Goal: Task Accomplishment & Management: Use online tool/utility

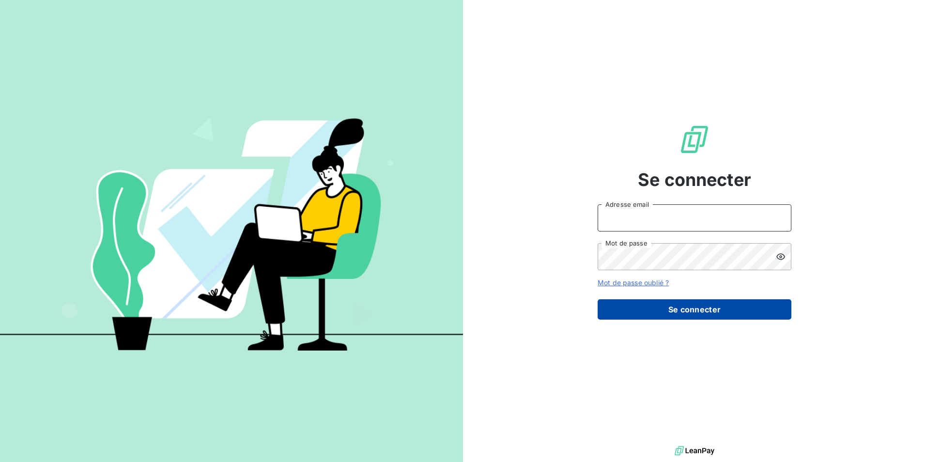
type input "[PERSON_NAME][EMAIL_ADDRESS][PERSON_NAME][DOMAIN_NAME]"
click at [667, 313] on button "Se connecter" at bounding box center [695, 309] width 194 height 20
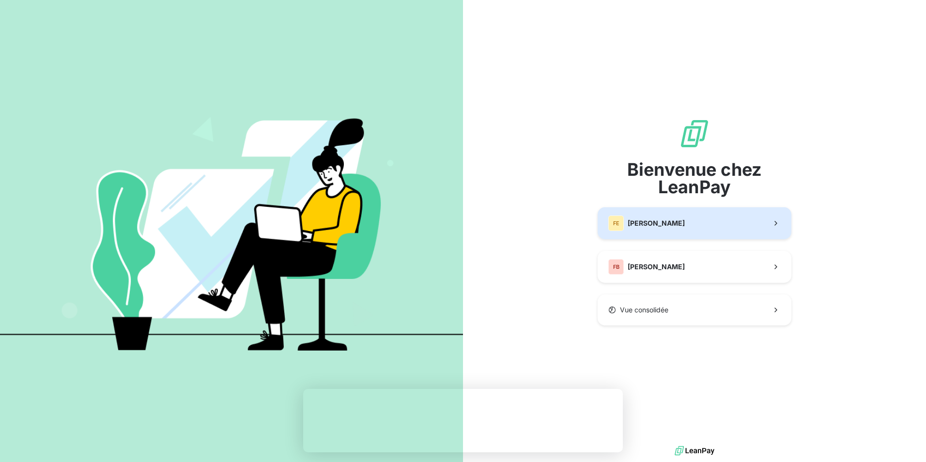
click at [655, 223] on span "[PERSON_NAME]" at bounding box center [656, 223] width 57 height 10
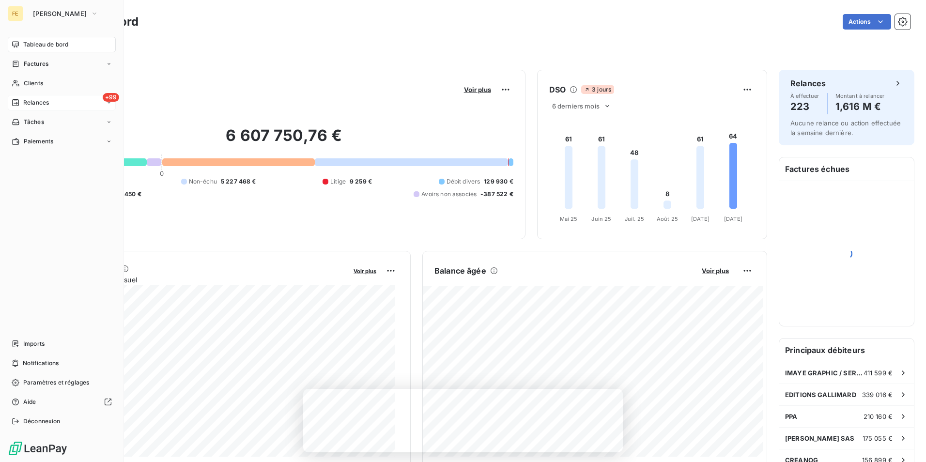
click at [85, 100] on div "+99 Relances" at bounding box center [62, 102] width 108 height 15
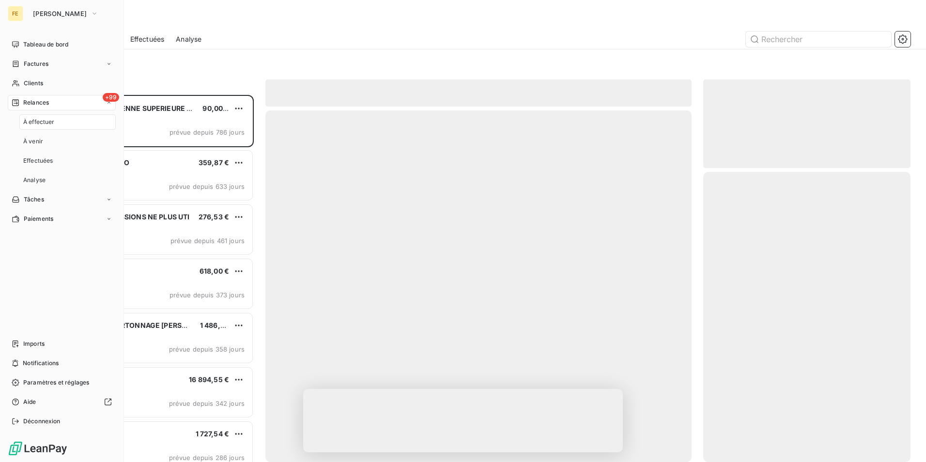
scroll to position [360, 200]
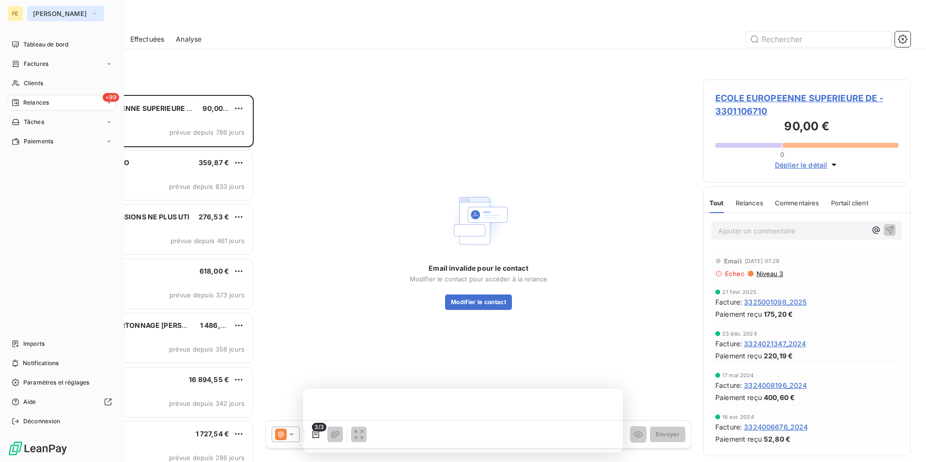
click at [62, 20] on button "[PERSON_NAME]" at bounding box center [65, 13] width 77 height 15
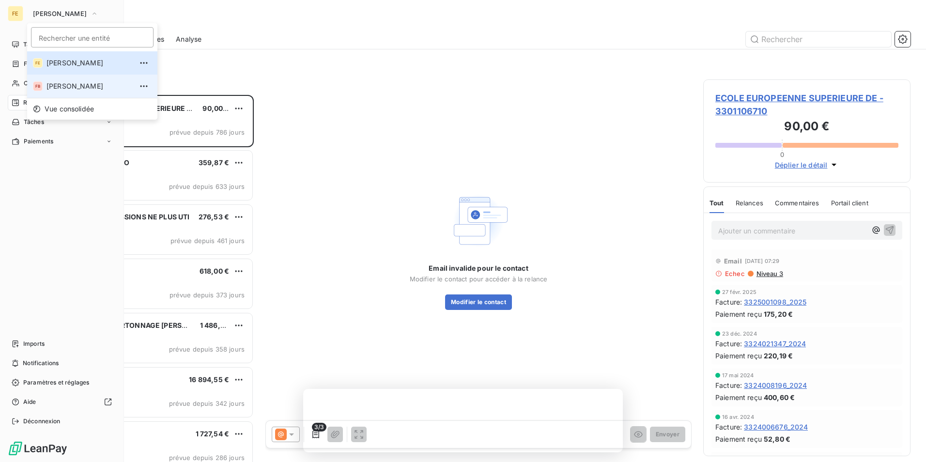
click at [74, 92] on li "FB [PERSON_NAME]" at bounding box center [92, 86] width 130 height 23
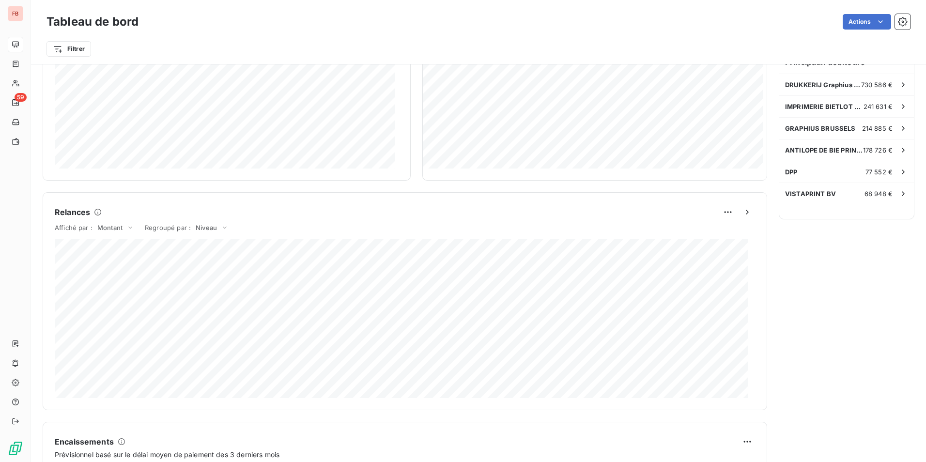
scroll to position [288, 0]
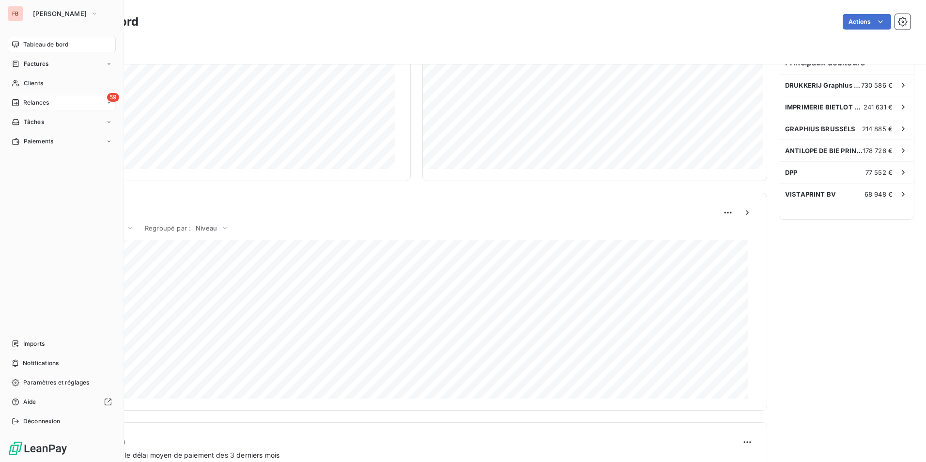
click at [107, 103] on icon at bounding box center [109, 103] width 6 height 6
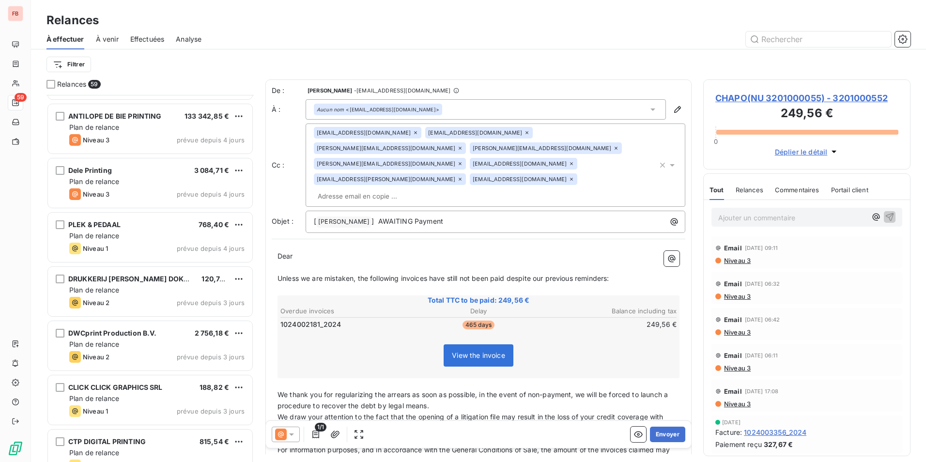
scroll to position [2228, 0]
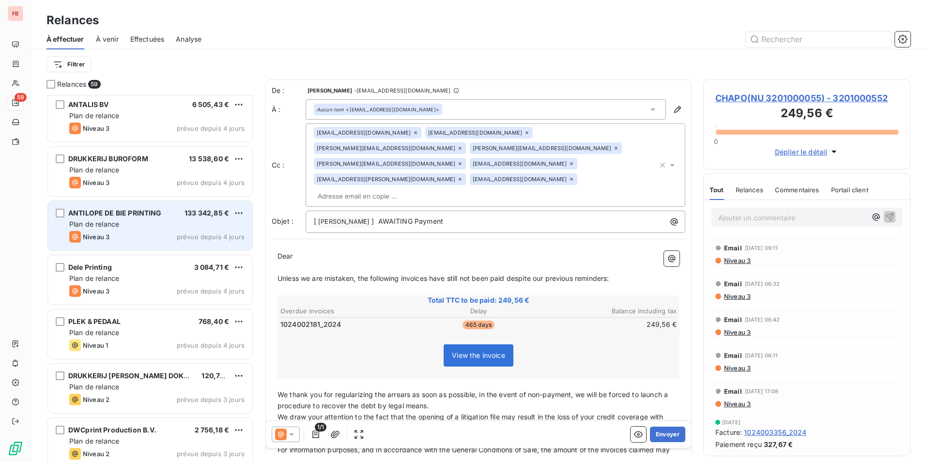
click at [166, 214] on div "ANTILOPE DE BIE PRINTING 133 342,85 €" at bounding box center [156, 213] width 175 height 9
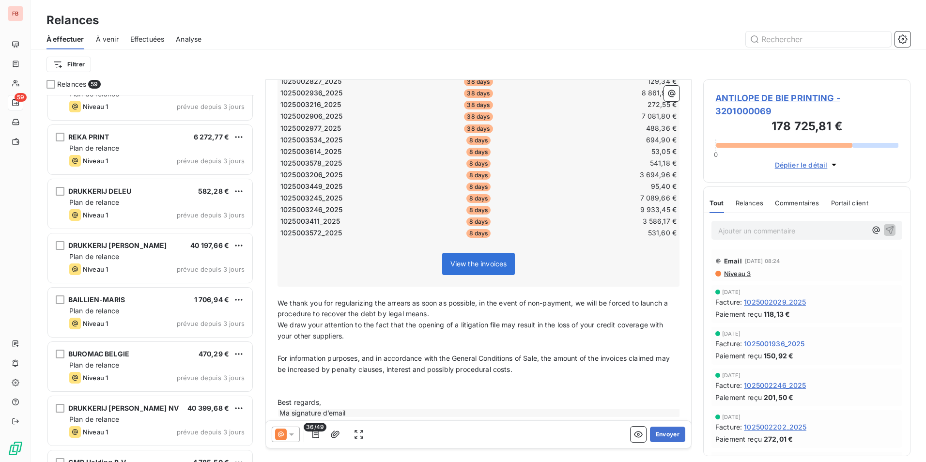
scroll to position [2833, 0]
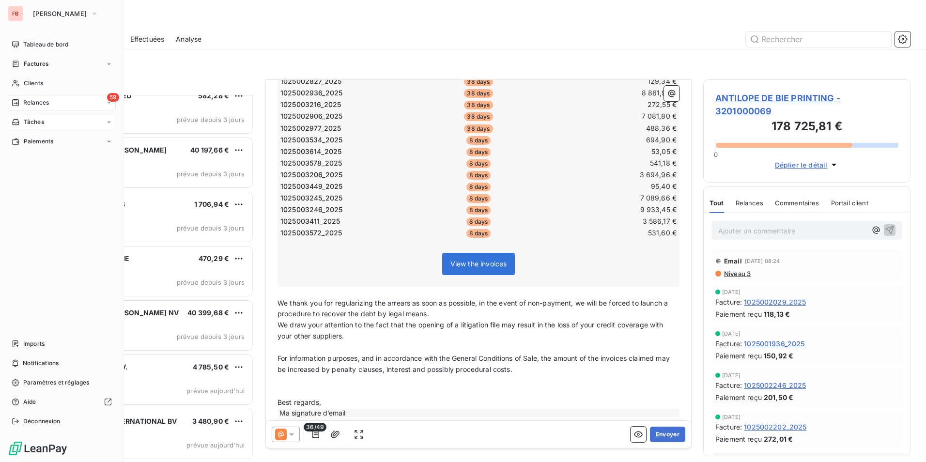
click at [15, 124] on icon at bounding box center [16, 122] width 8 height 8
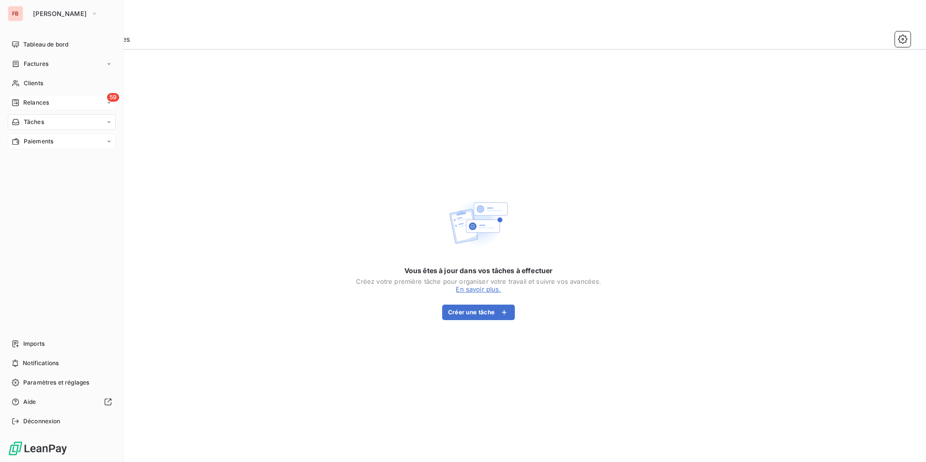
click at [41, 143] on span "Paiements" at bounding box center [39, 141] width 30 height 9
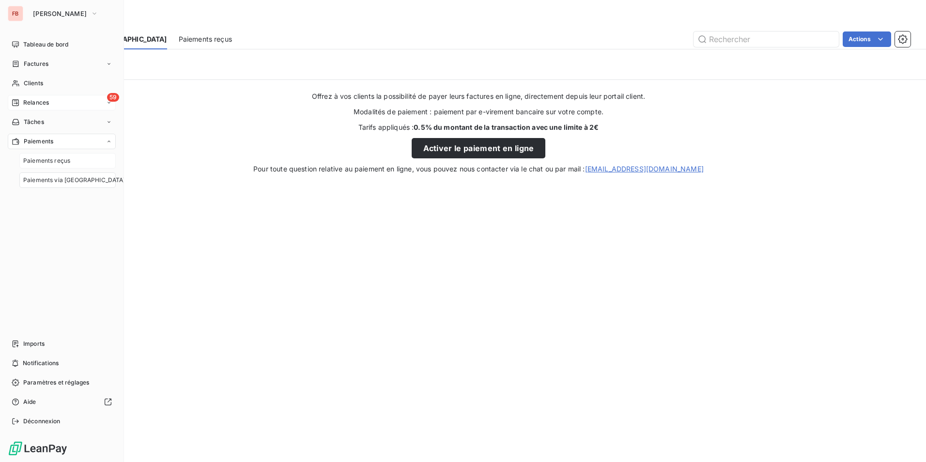
click at [94, 168] on div "Paiements reçus" at bounding box center [67, 160] width 96 height 15
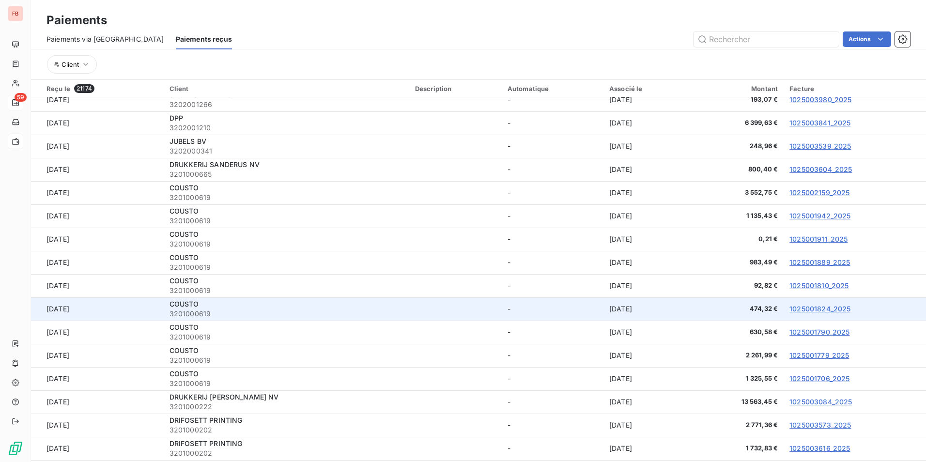
scroll to position [1743, 0]
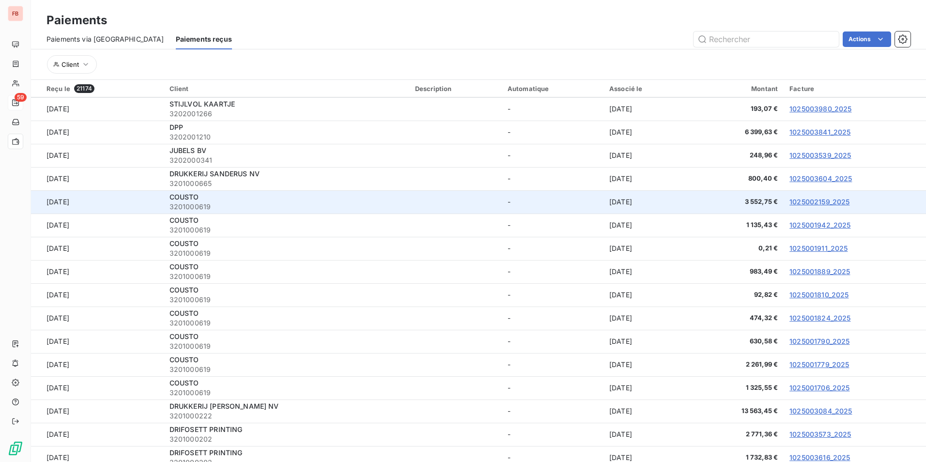
click at [800, 209] on td "1025002159_2025" at bounding box center [854, 201] width 142 height 23
click at [801, 204] on link "1025002159_2025" at bounding box center [819, 202] width 60 height 8
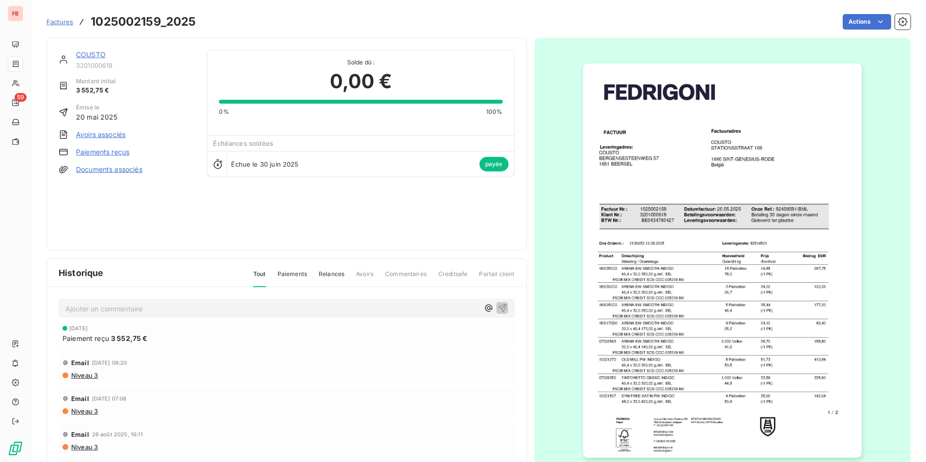
click at [790, 193] on img "button" at bounding box center [722, 260] width 278 height 394
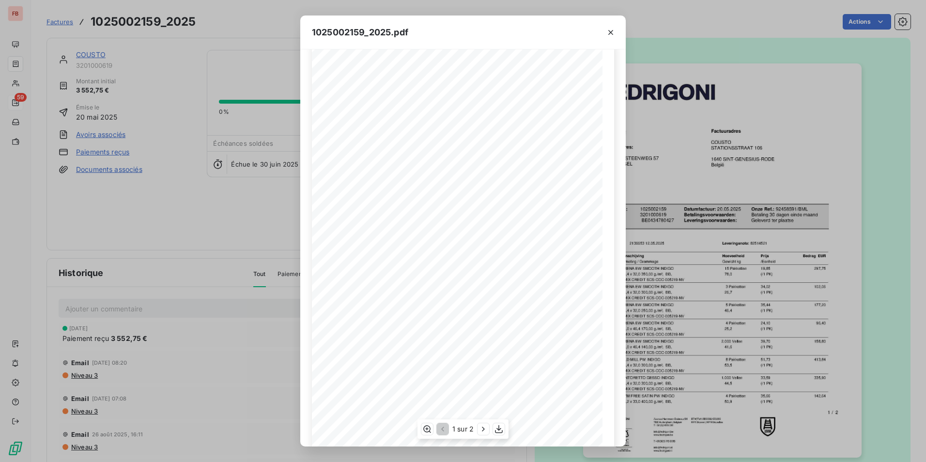
scroll to position [37, 0]
click at [614, 27] on button "button" at bounding box center [610, 32] width 15 height 15
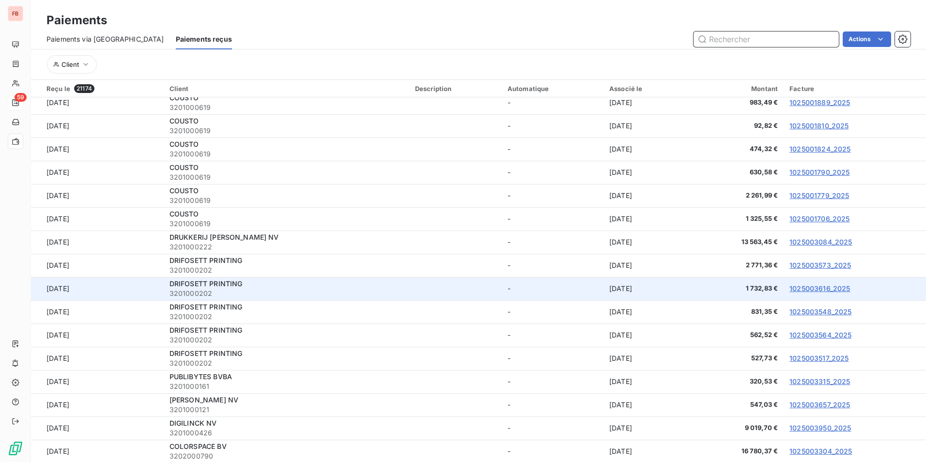
scroll to position [1960, 0]
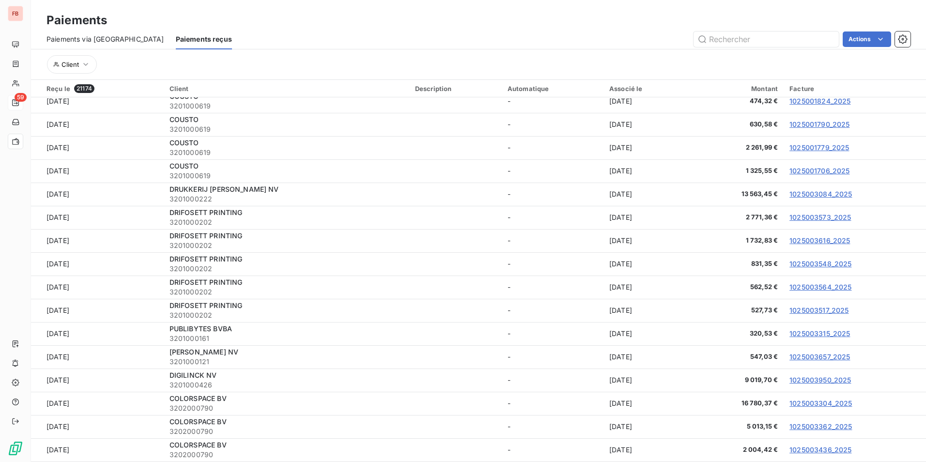
click at [714, 62] on div "Client" at bounding box center [478, 64] width 864 height 18
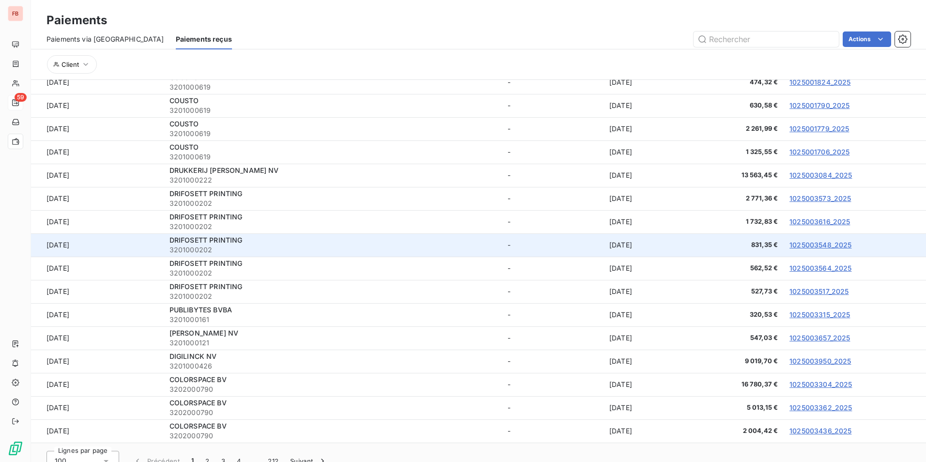
scroll to position [36, 0]
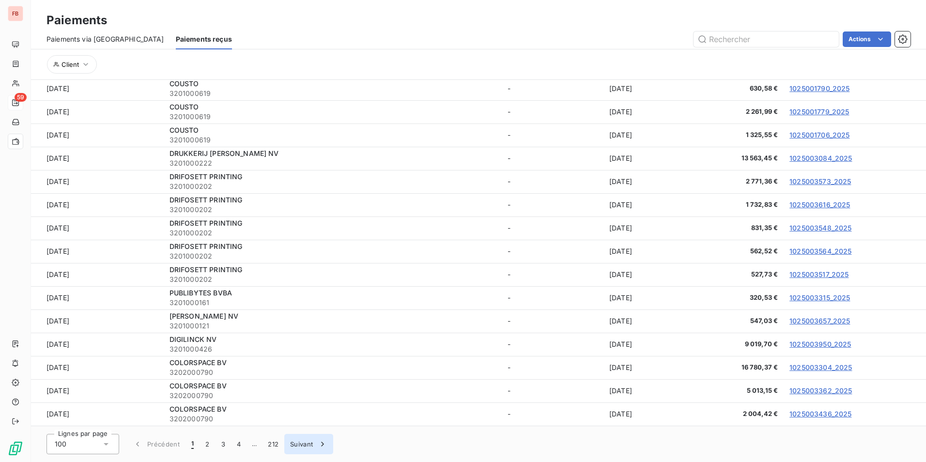
click at [307, 446] on button "Suivant" at bounding box center [308, 444] width 49 height 20
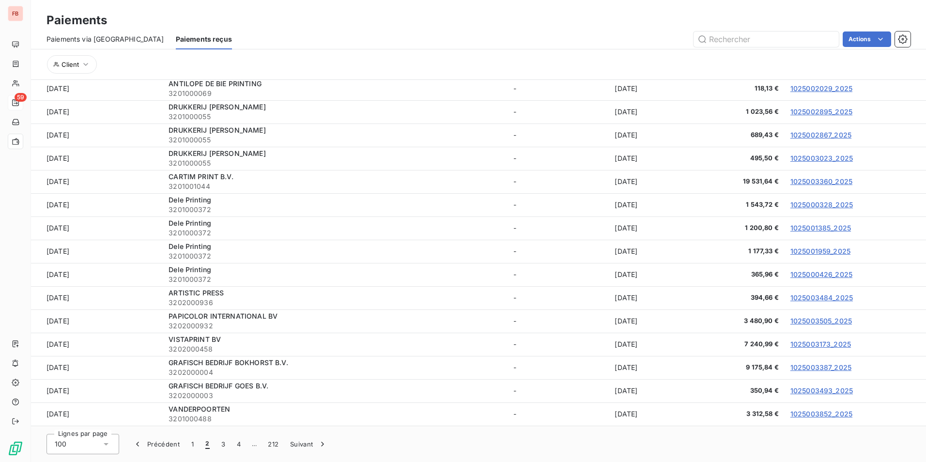
click at [102, 441] on icon at bounding box center [106, 444] width 10 height 10
click at [316, 451] on button "Suivant" at bounding box center [308, 444] width 49 height 20
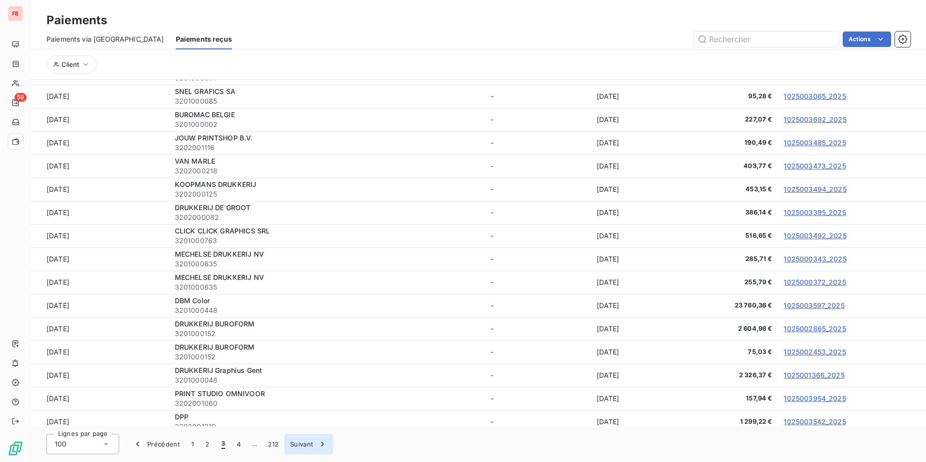
click at [288, 441] on button "Suivant" at bounding box center [308, 444] width 49 height 20
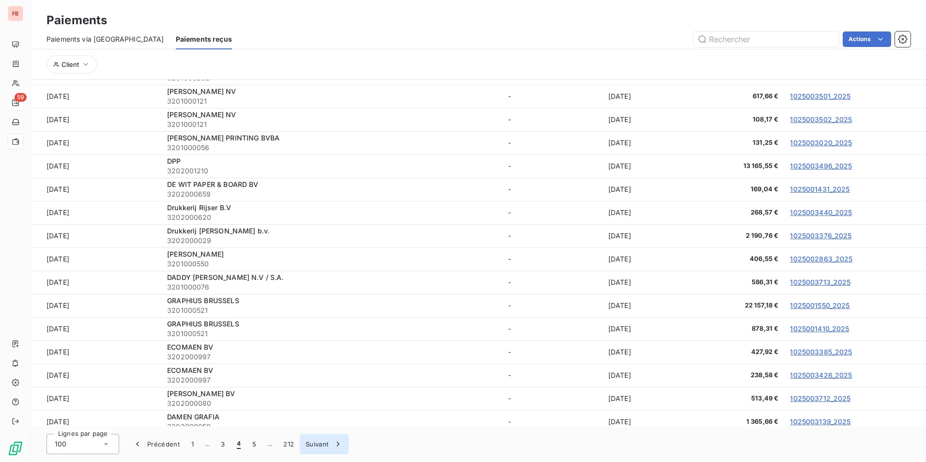
click at [320, 445] on button "Suivant" at bounding box center [324, 444] width 49 height 20
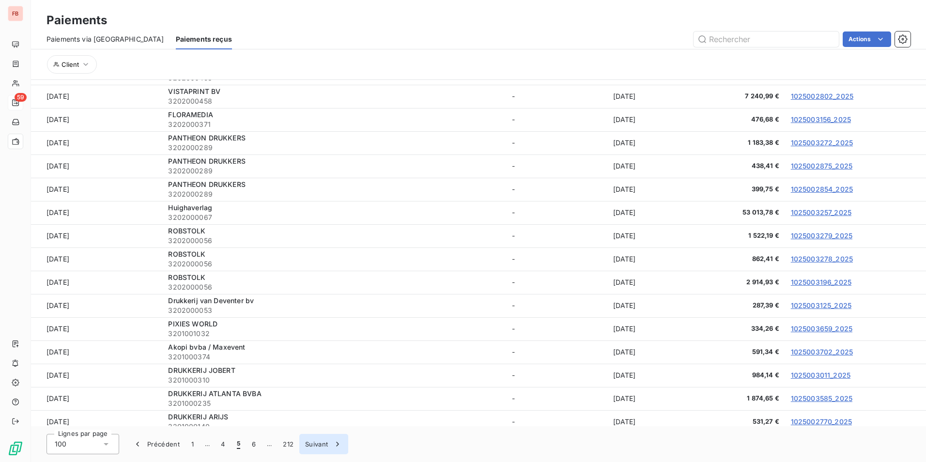
click at [325, 448] on button "Suivant" at bounding box center [323, 444] width 49 height 20
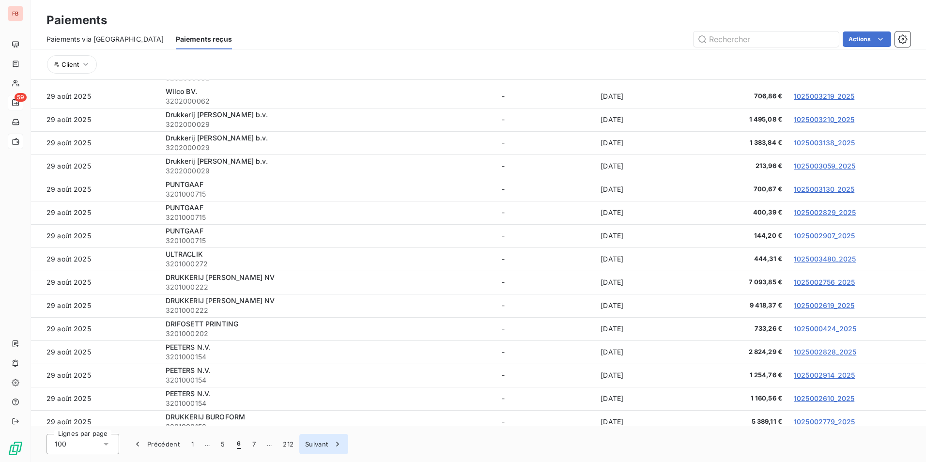
click at [326, 447] on button "Suivant" at bounding box center [323, 444] width 49 height 20
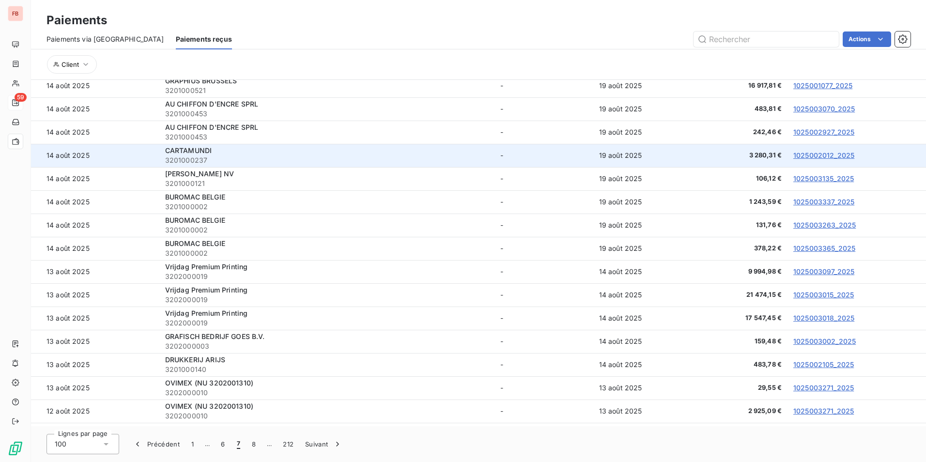
scroll to position [1960, 0]
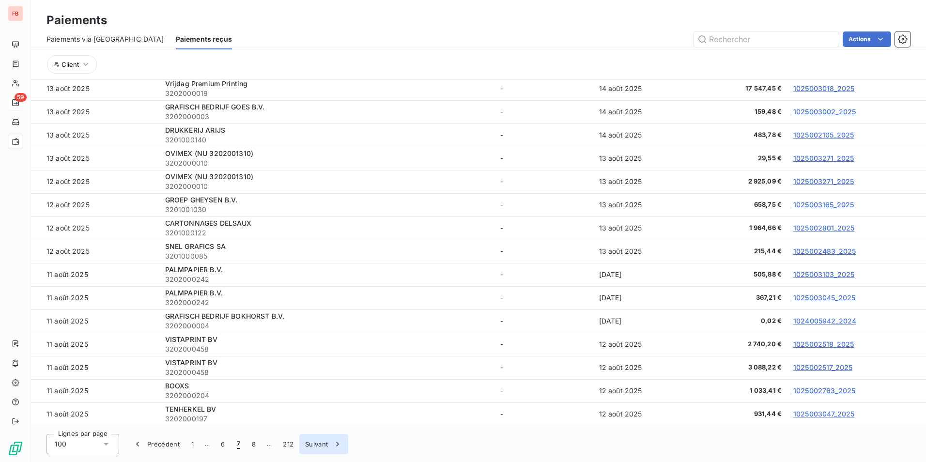
click at [322, 446] on button "Suivant" at bounding box center [323, 444] width 49 height 20
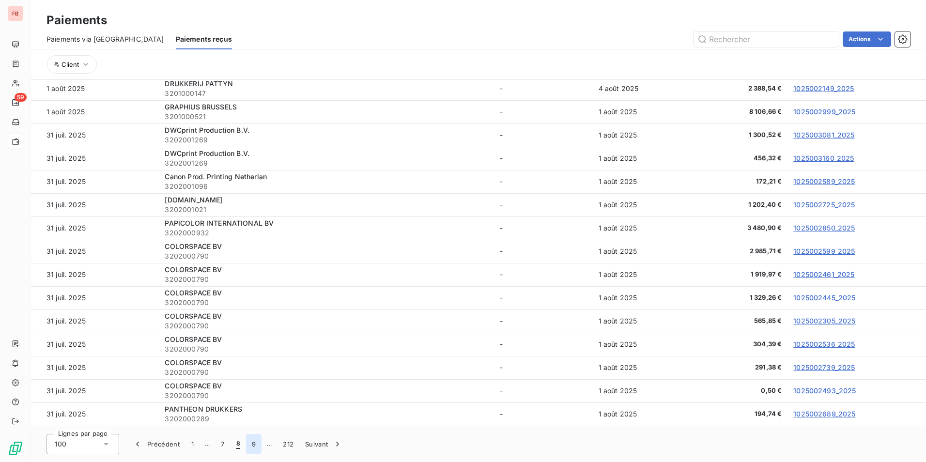
click at [253, 445] on button "9" at bounding box center [253, 444] width 15 height 20
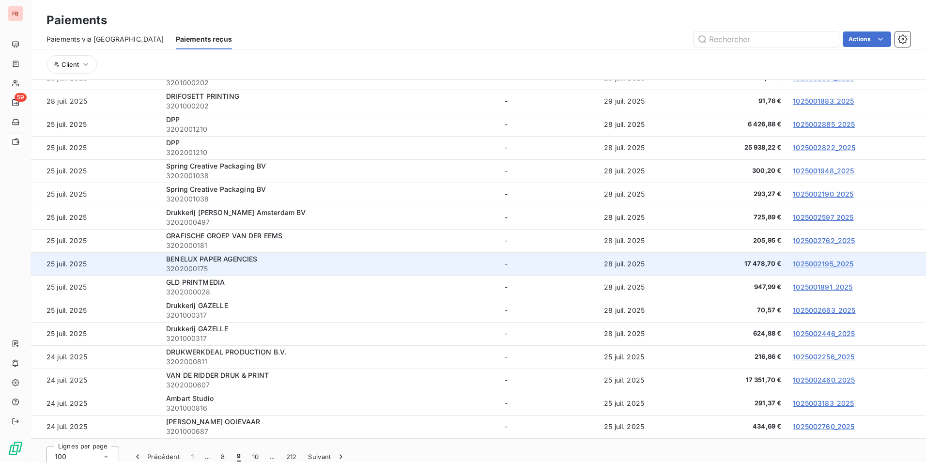
scroll to position [36, 0]
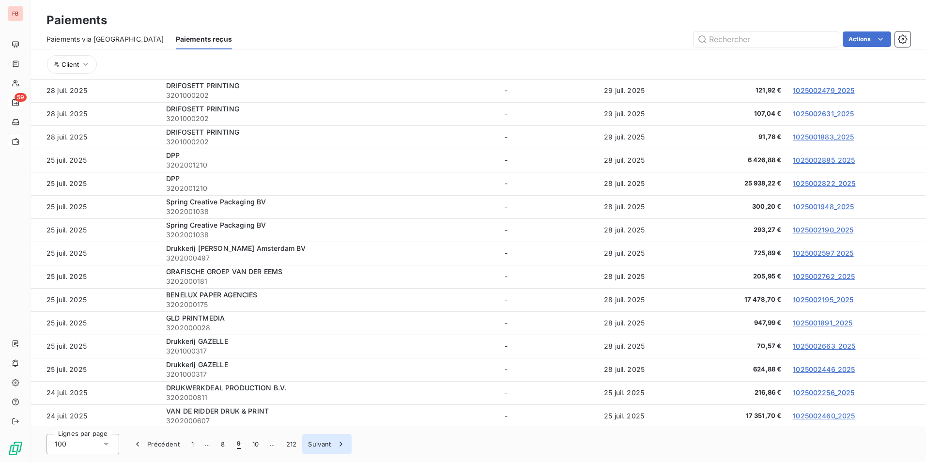
click at [326, 437] on button "Suivant" at bounding box center [326, 444] width 49 height 20
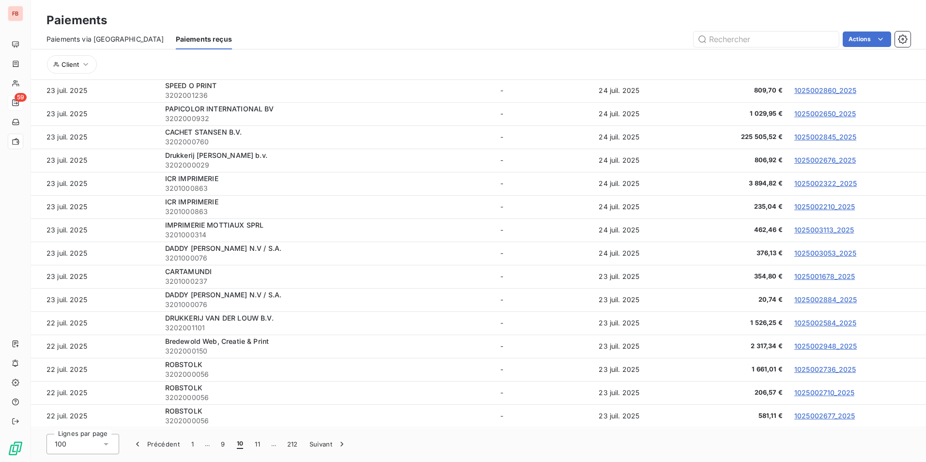
scroll to position [0, 0]
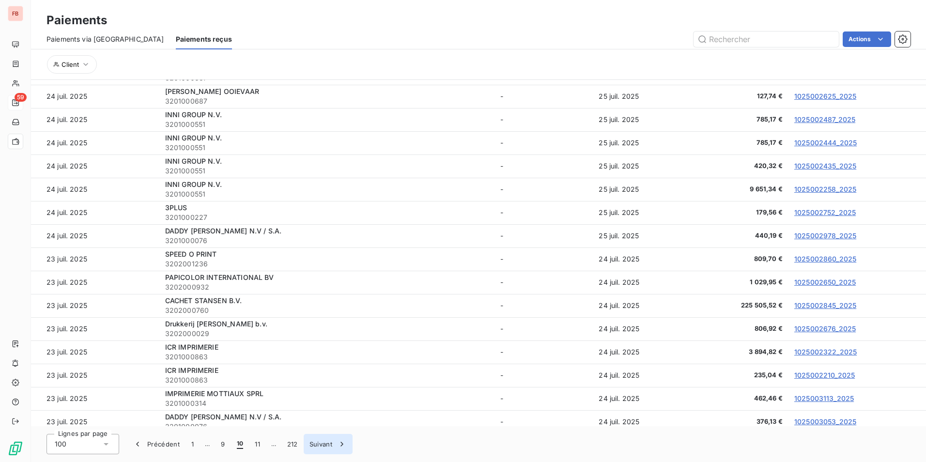
click at [322, 445] on button "Suivant" at bounding box center [328, 444] width 49 height 20
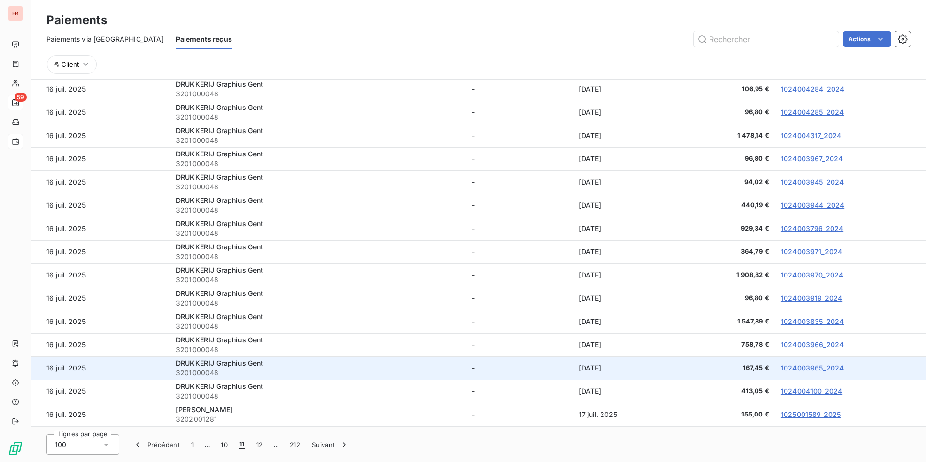
scroll to position [36, 0]
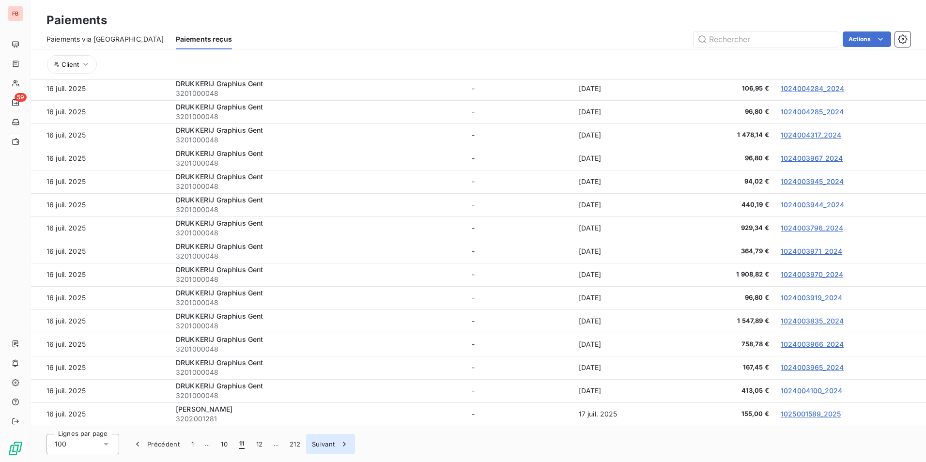
click at [335, 441] on button "Suivant" at bounding box center [330, 444] width 49 height 20
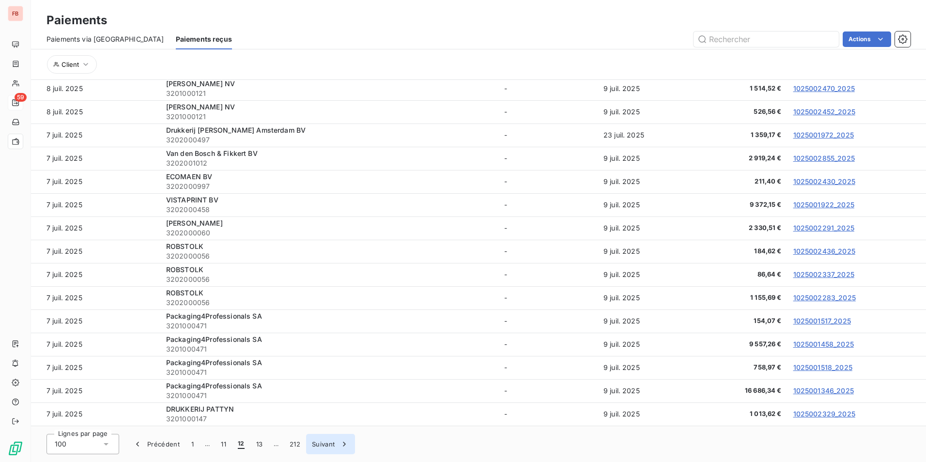
click at [335, 445] on div "button" at bounding box center [342, 444] width 15 height 10
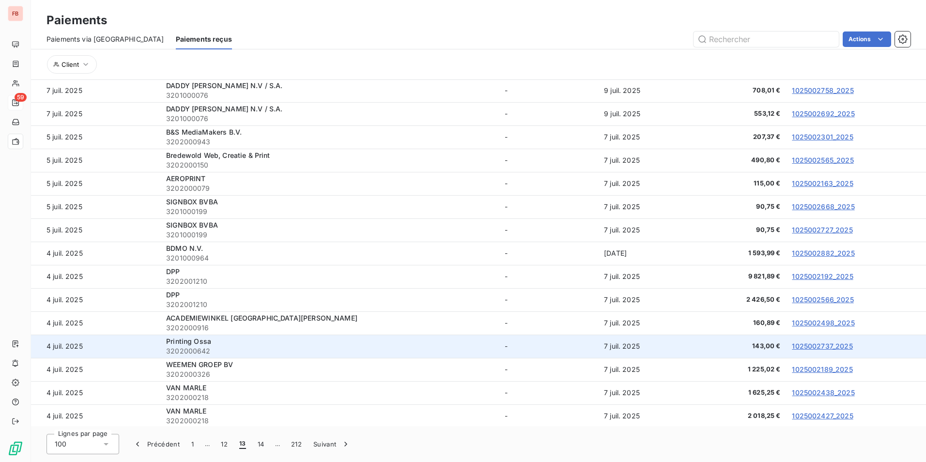
scroll to position [0, 0]
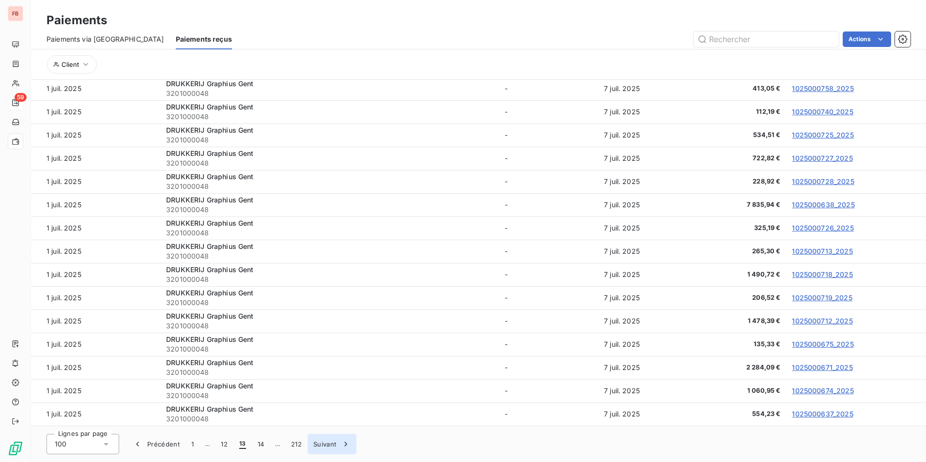
click at [335, 445] on button "Suivant" at bounding box center [331, 444] width 49 height 20
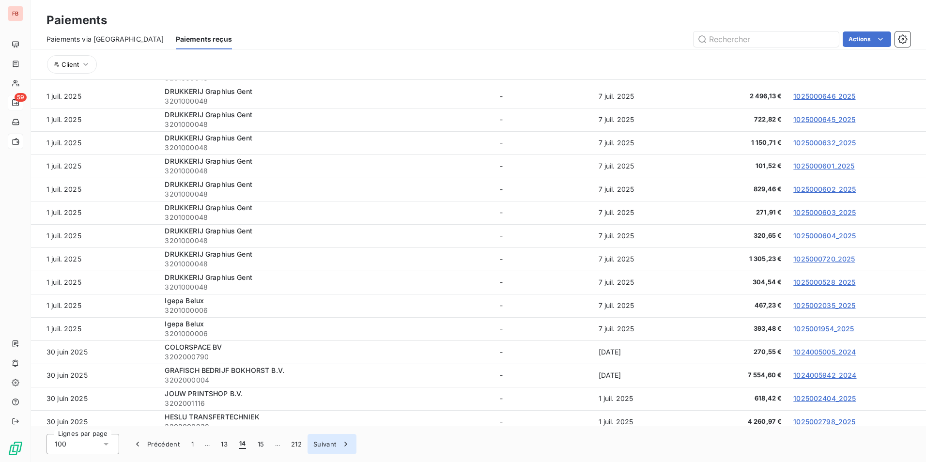
click at [331, 445] on button "Suivant" at bounding box center [331, 444] width 49 height 20
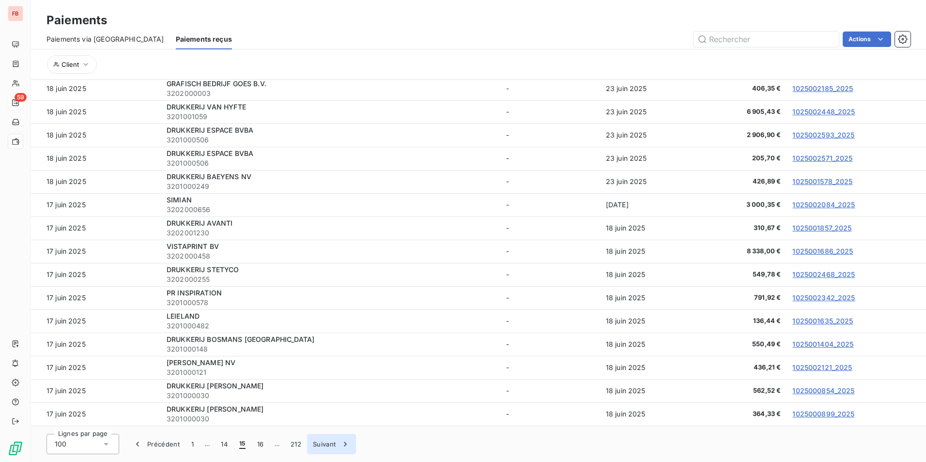
click at [332, 443] on button "Suivant" at bounding box center [331, 444] width 49 height 20
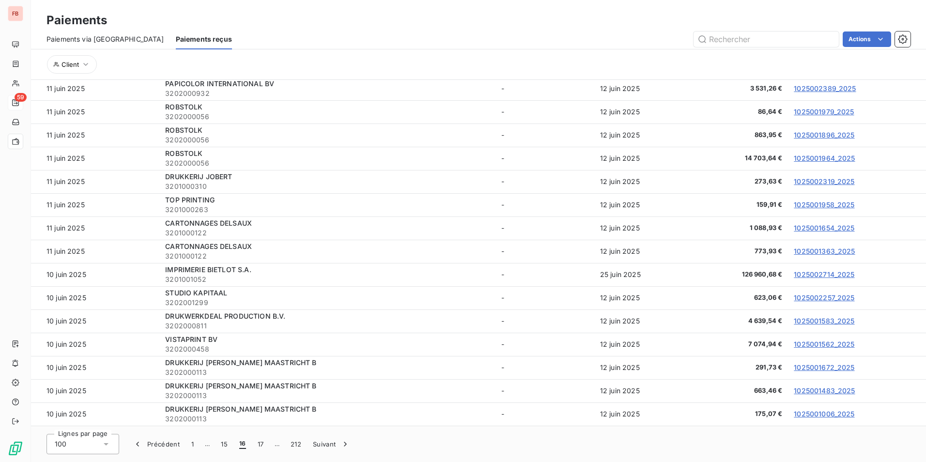
click at [336, 445] on button "Suivant" at bounding box center [331, 444] width 49 height 20
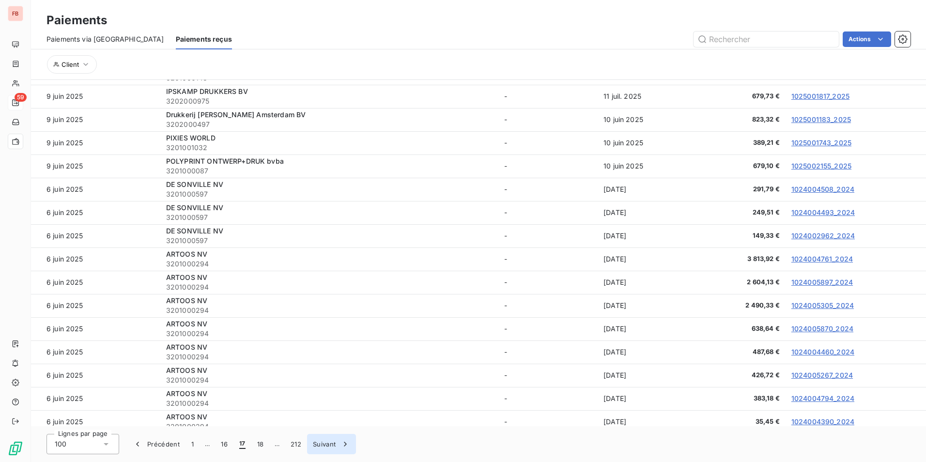
click at [339, 444] on div "button" at bounding box center [343, 444] width 15 height 10
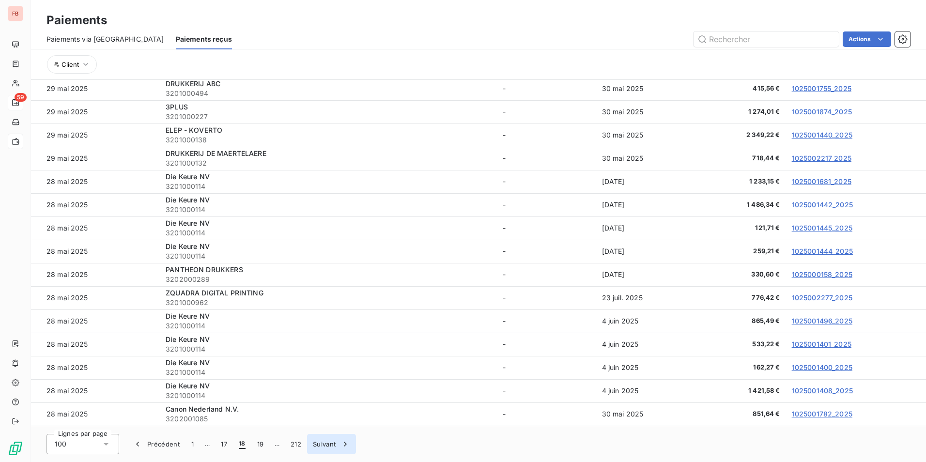
click at [328, 443] on button "Suivant" at bounding box center [331, 444] width 49 height 20
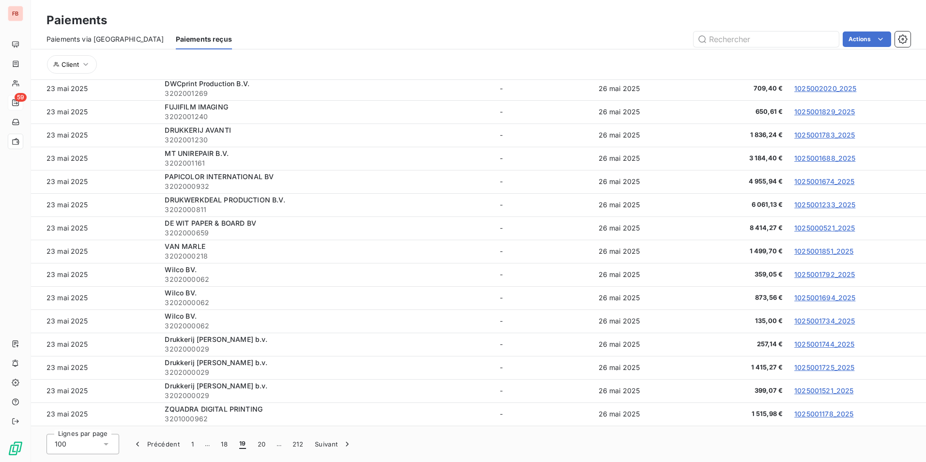
click at [327, 447] on button "Suivant" at bounding box center [333, 444] width 49 height 20
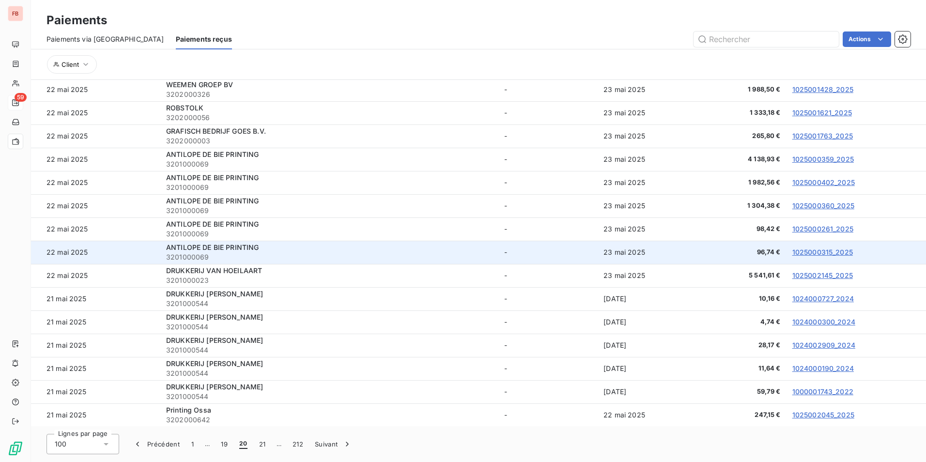
scroll to position [72, 0]
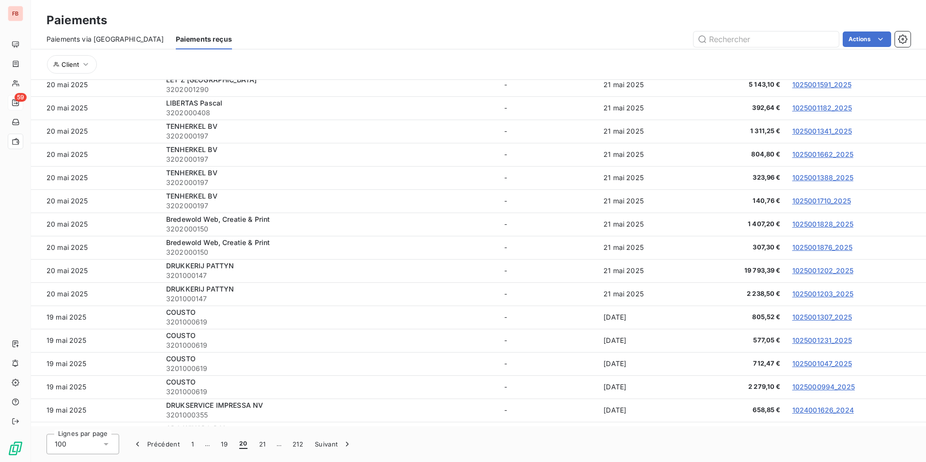
click at [323, 441] on button "Suivant" at bounding box center [333, 444] width 49 height 20
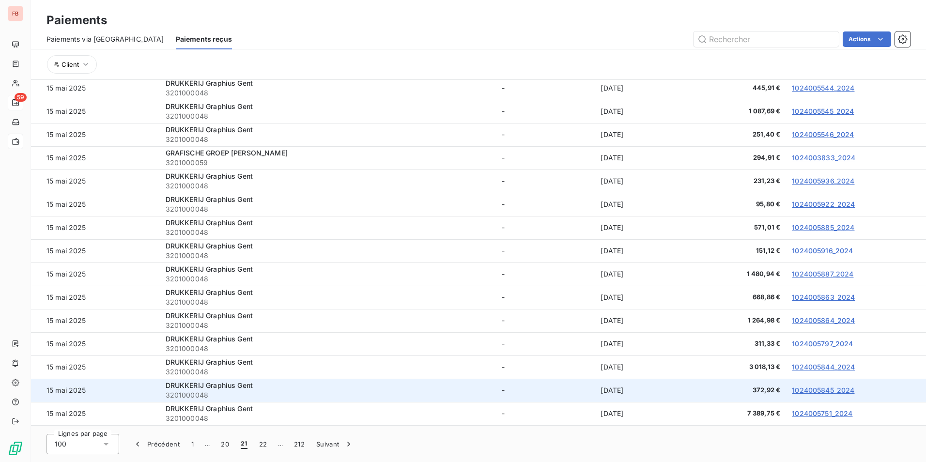
scroll to position [0, 0]
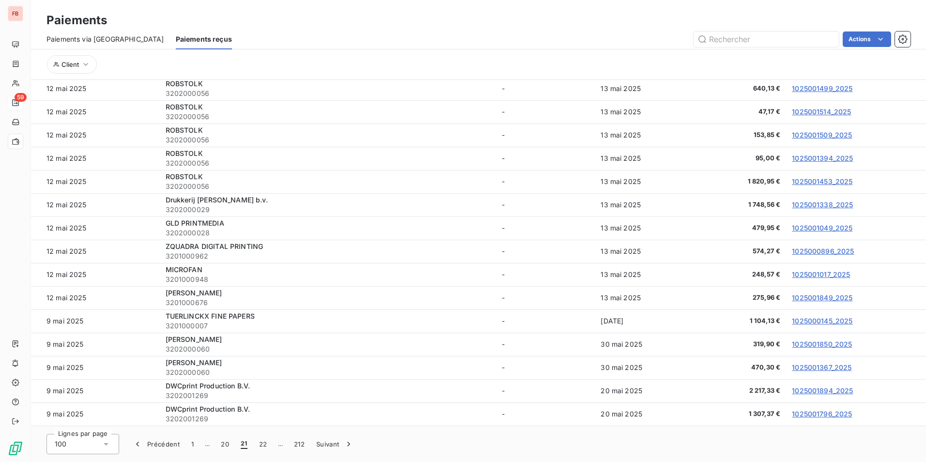
click at [338, 441] on button "Suivant" at bounding box center [334, 444] width 49 height 20
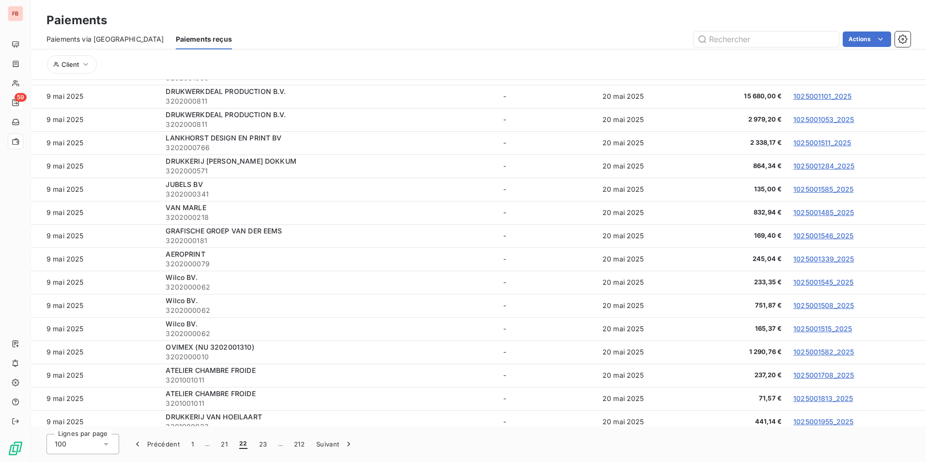
drag, startPoint x: 333, startPoint y: 445, endPoint x: 334, endPoint y: 439, distance: 5.5
click at [333, 445] on button "Suivant" at bounding box center [334, 444] width 49 height 20
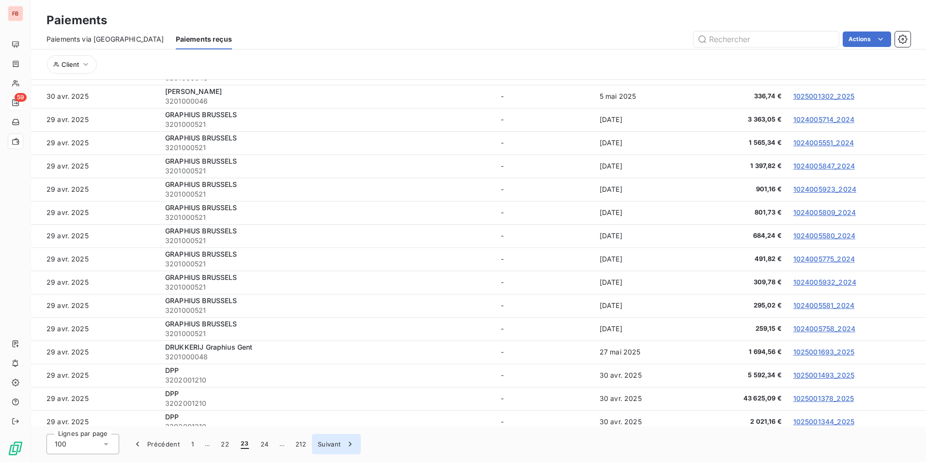
click at [339, 443] on button "Suivant" at bounding box center [336, 444] width 49 height 20
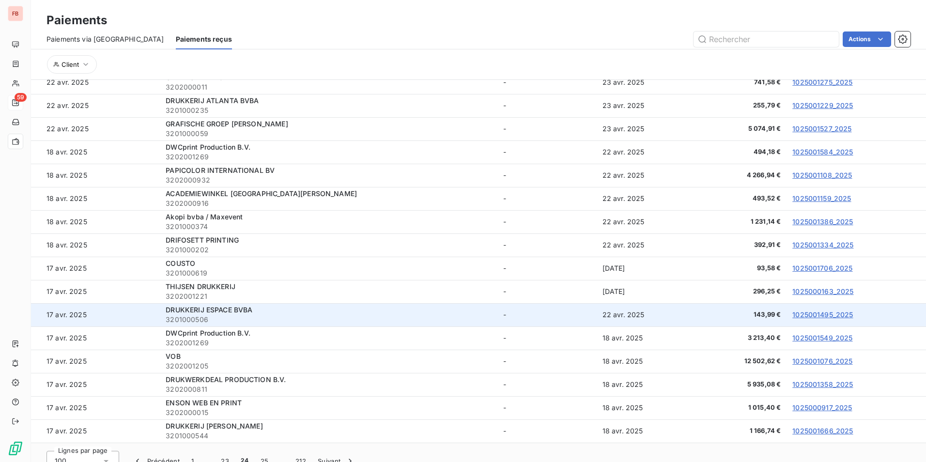
scroll to position [36, 0]
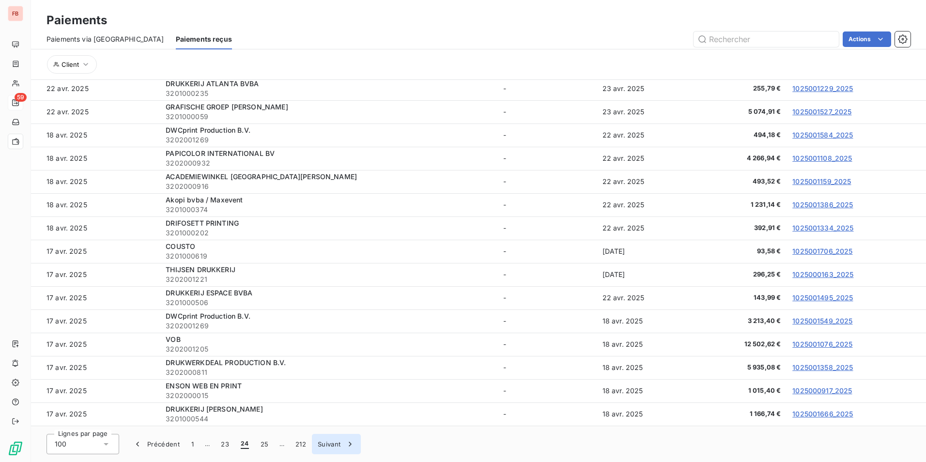
click at [329, 442] on button "Suivant" at bounding box center [336, 444] width 49 height 20
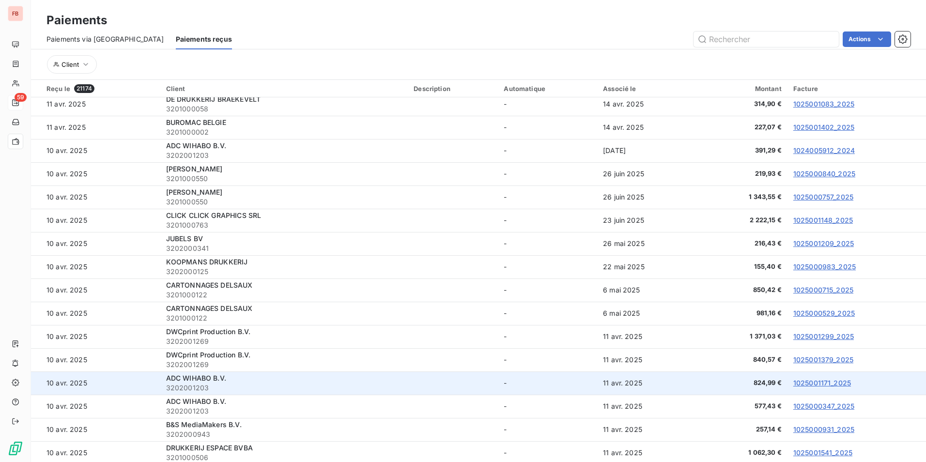
scroll to position [1960, 0]
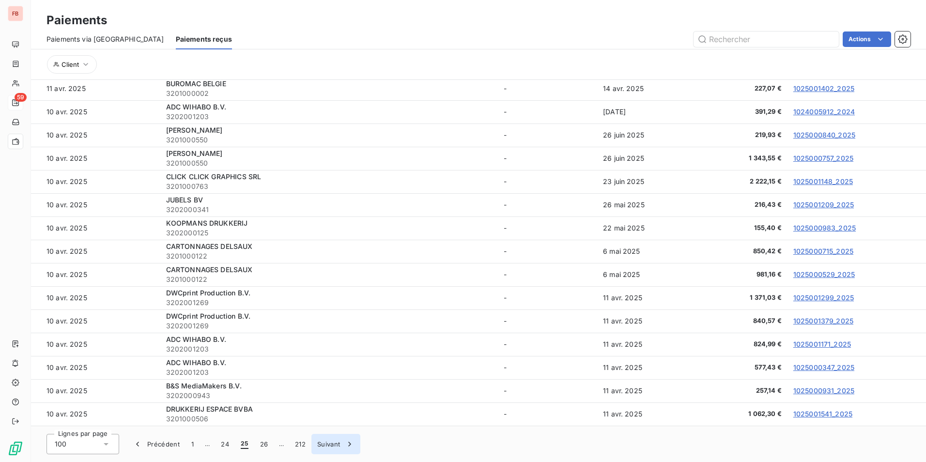
click at [333, 446] on button "Suivant" at bounding box center [335, 444] width 49 height 20
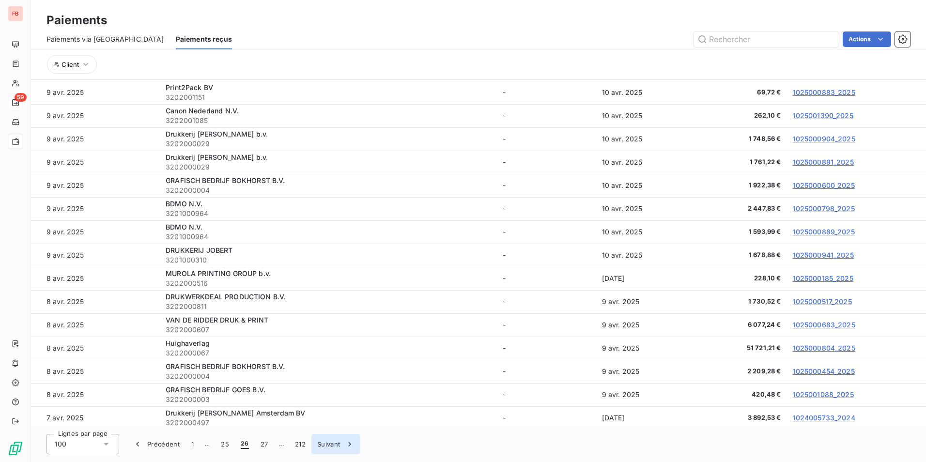
click at [343, 440] on div "button" at bounding box center [347, 444] width 15 height 10
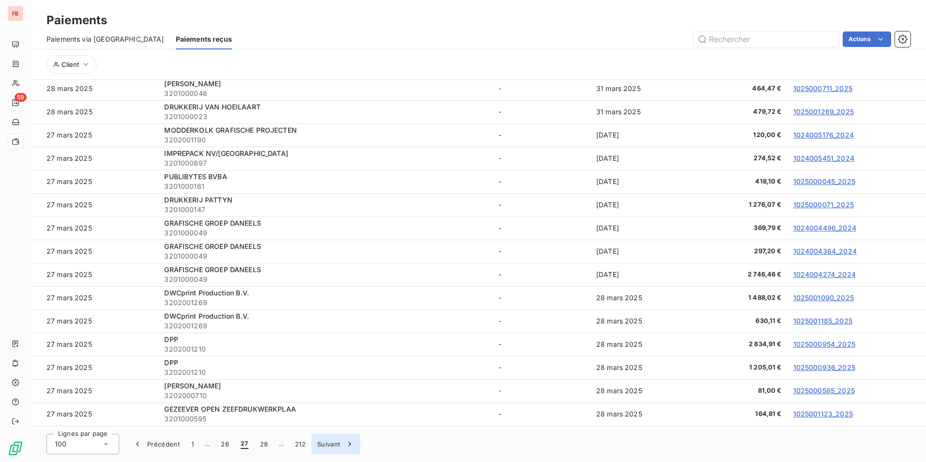
click at [336, 446] on button "Suivant" at bounding box center [335, 444] width 49 height 20
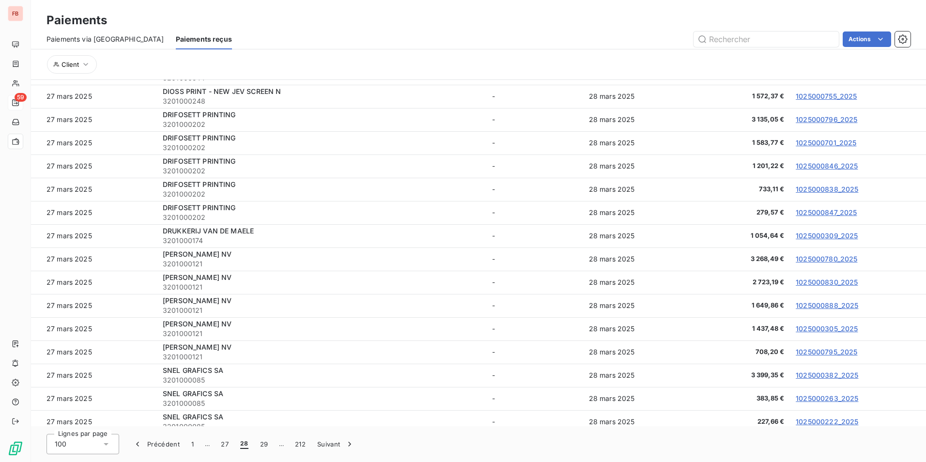
click at [345, 442] on icon "button" at bounding box center [350, 444] width 10 height 10
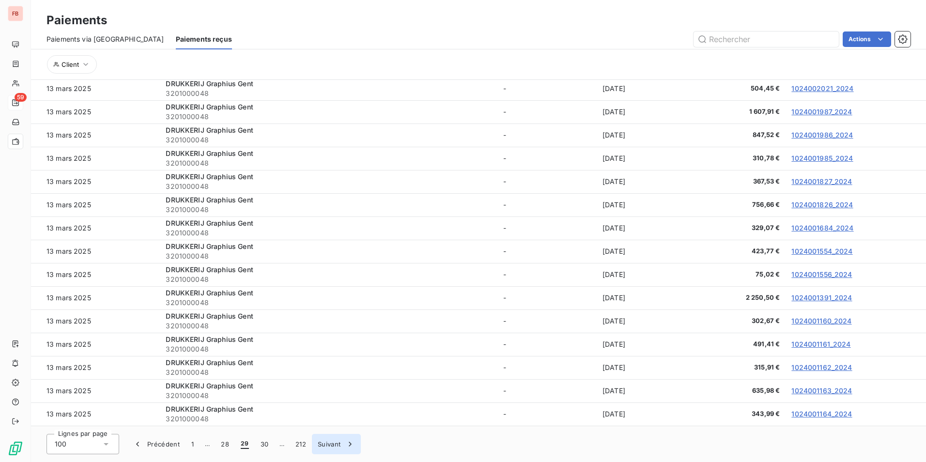
click at [342, 447] on div "button" at bounding box center [347, 444] width 15 height 10
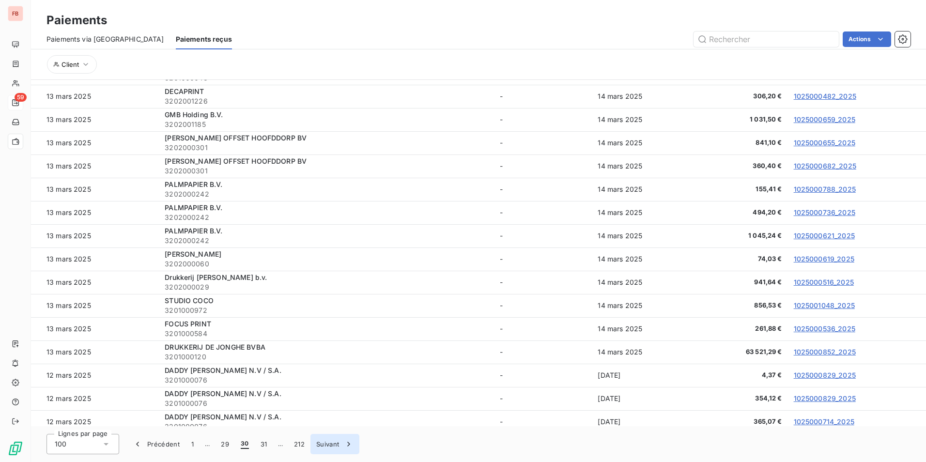
click at [322, 445] on button "Suivant" at bounding box center [334, 444] width 49 height 20
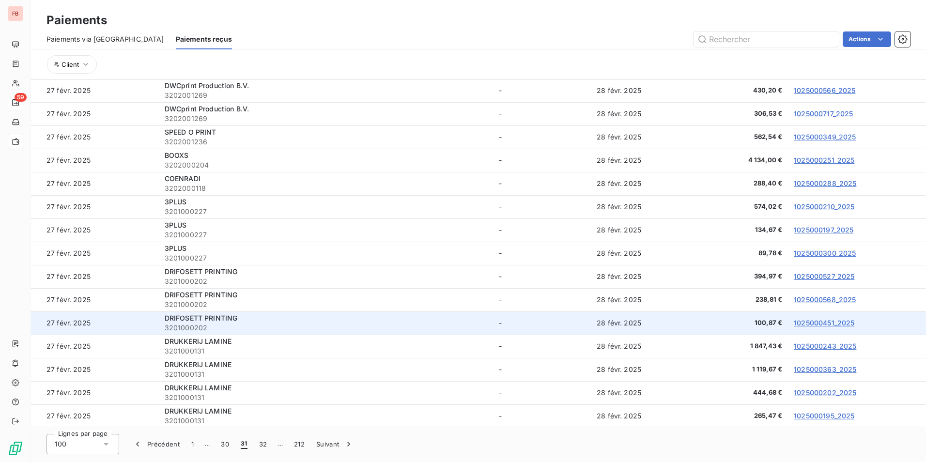
click at [794, 325] on link "1025000451_2025" at bounding box center [824, 323] width 61 height 8
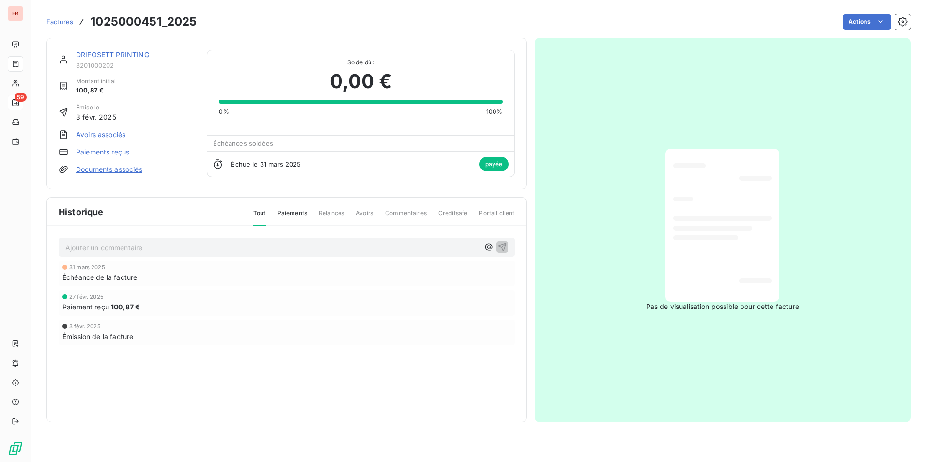
click at [739, 249] on div at bounding box center [722, 225] width 98 height 138
click at [123, 170] on link "Documents associés" at bounding box center [109, 170] width 66 height 10
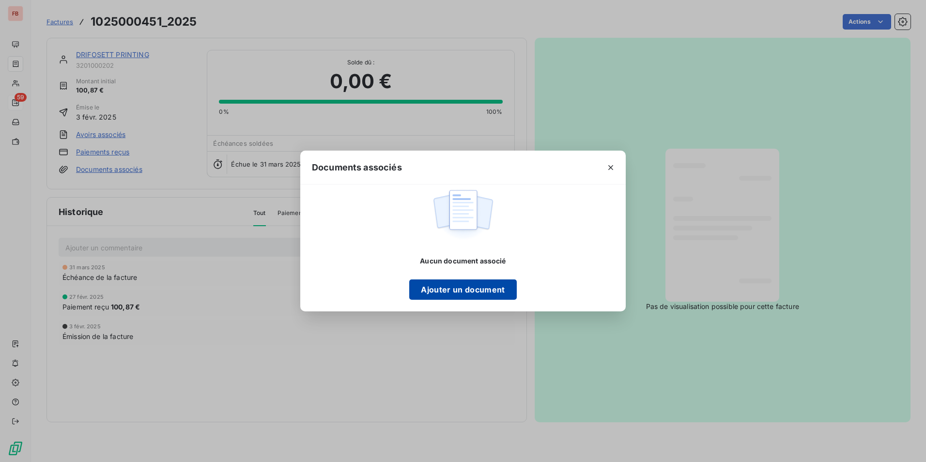
click at [457, 285] on button "Ajouter un document" at bounding box center [462, 289] width 107 height 20
click at [602, 167] on div at bounding box center [611, 167] width 30 height 33
click at [608, 171] on icon "button" at bounding box center [611, 168] width 10 height 10
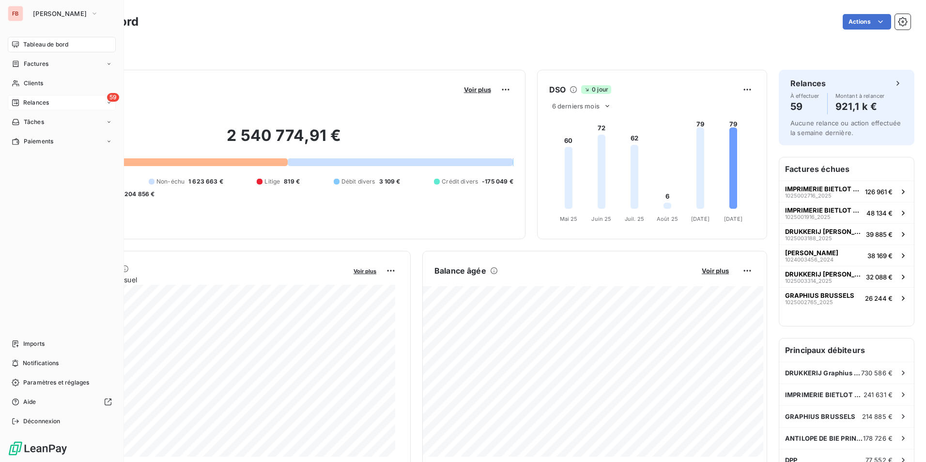
click at [107, 105] on icon at bounding box center [109, 103] width 6 height 6
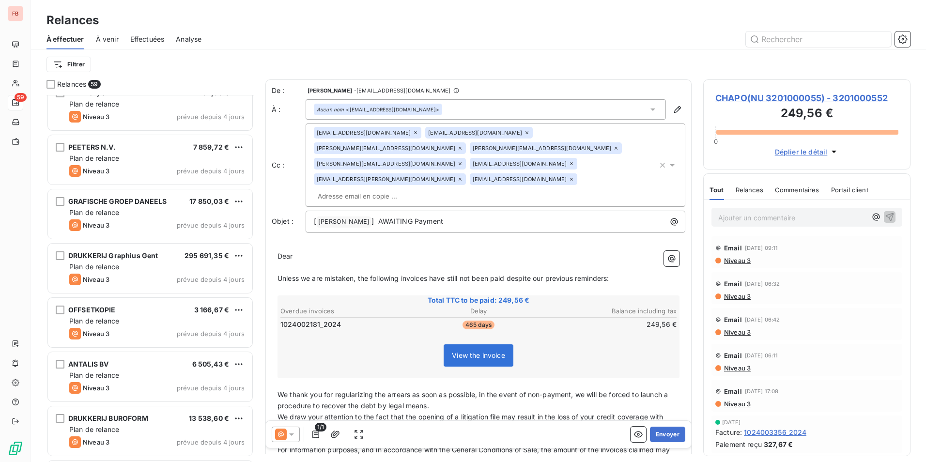
scroll to position [2083, 0]
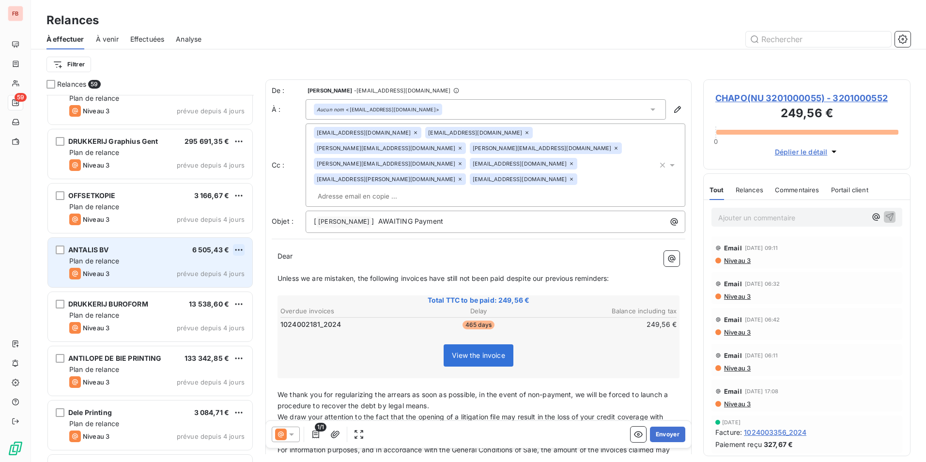
click at [242, 248] on html "FB 59 Relances À effectuer À venir Effectuées Analyse Filtrer Relances 59 PEETE…" at bounding box center [463, 231] width 926 height 462
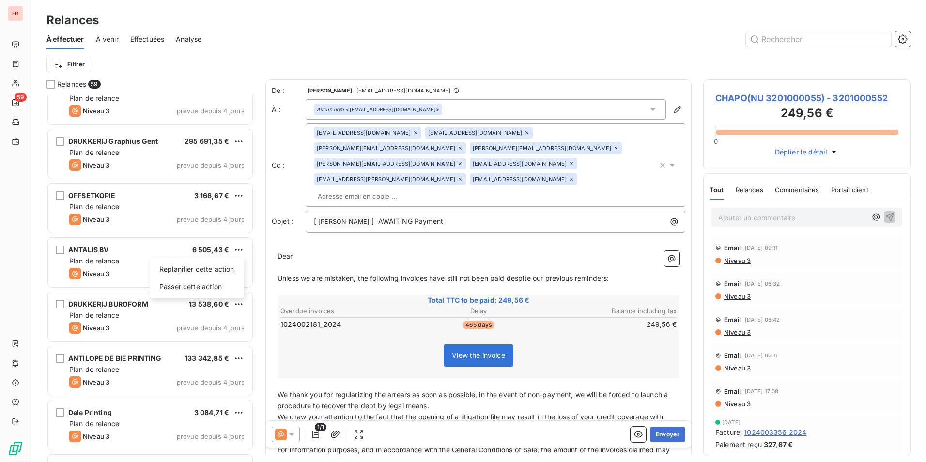
click at [14, 84] on html "FB 59 Relances À effectuer À venir Effectuées Analyse Filtrer Relances 59 PEETE…" at bounding box center [463, 231] width 926 height 462
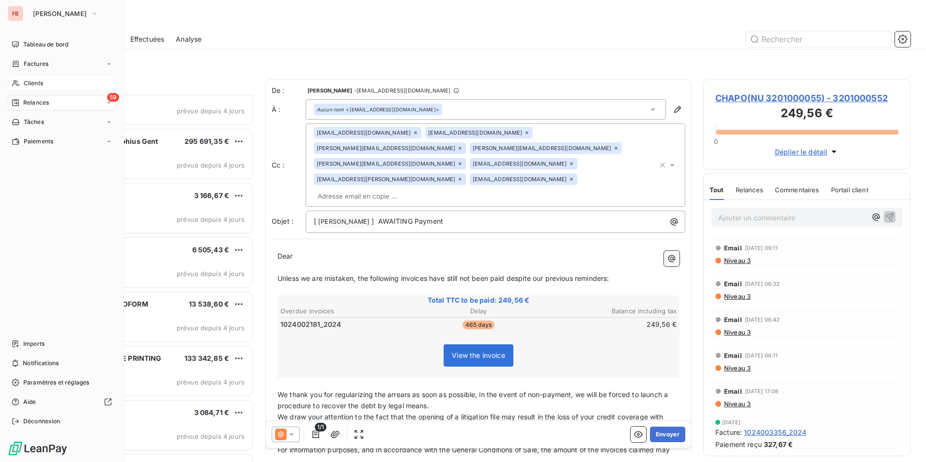
click at [36, 85] on span "Clients" at bounding box center [33, 83] width 19 height 9
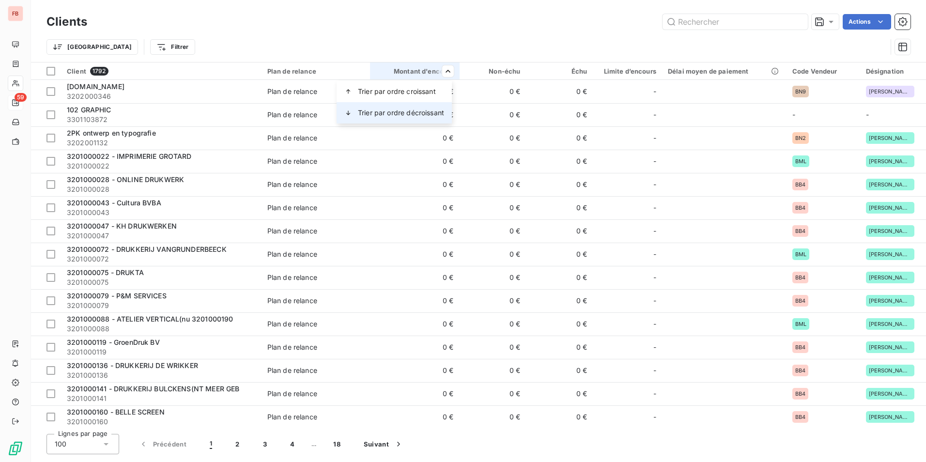
click at [423, 109] on span "Trier par ordre décroissant" at bounding box center [401, 113] width 86 height 10
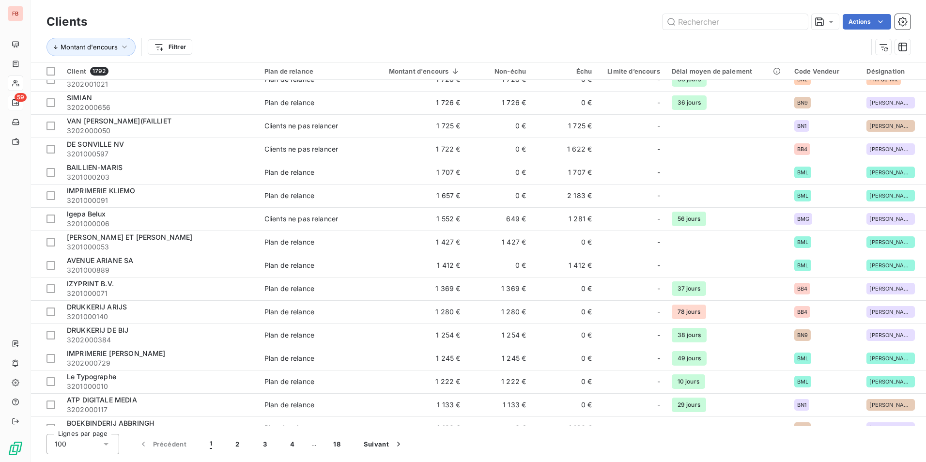
scroll to position [1979, 0]
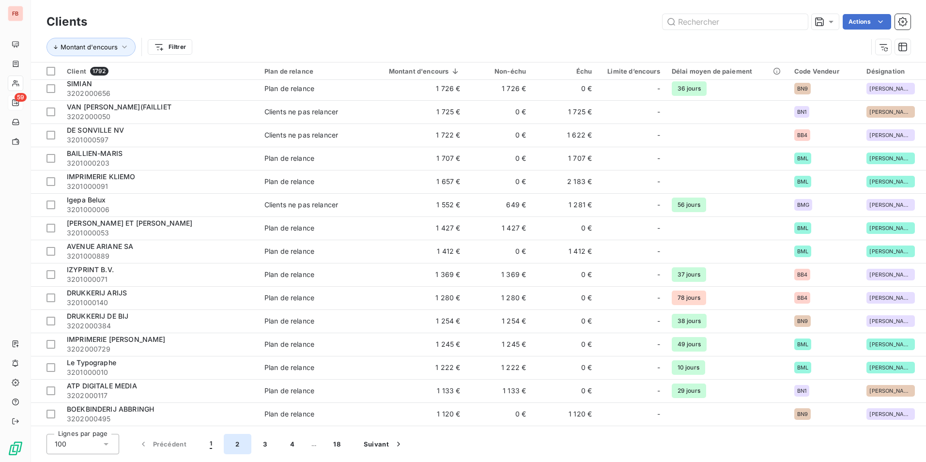
click at [242, 449] on button "2" at bounding box center [237, 444] width 27 height 20
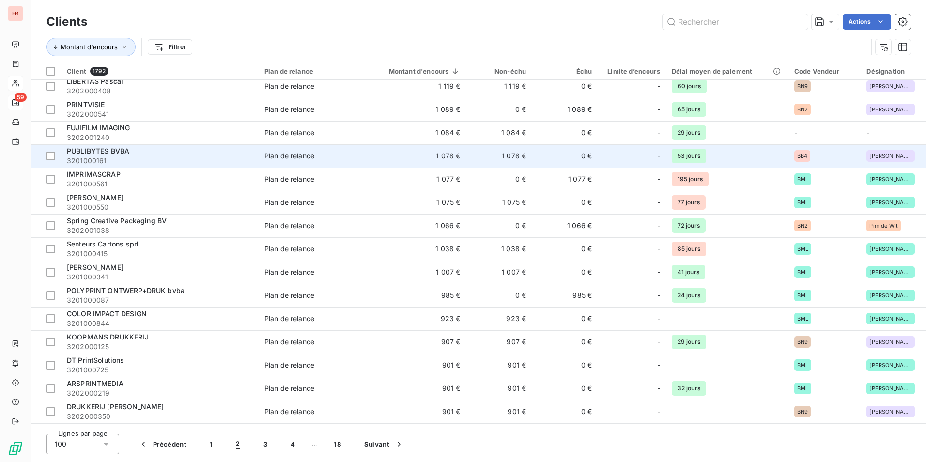
scroll to position [0, 0]
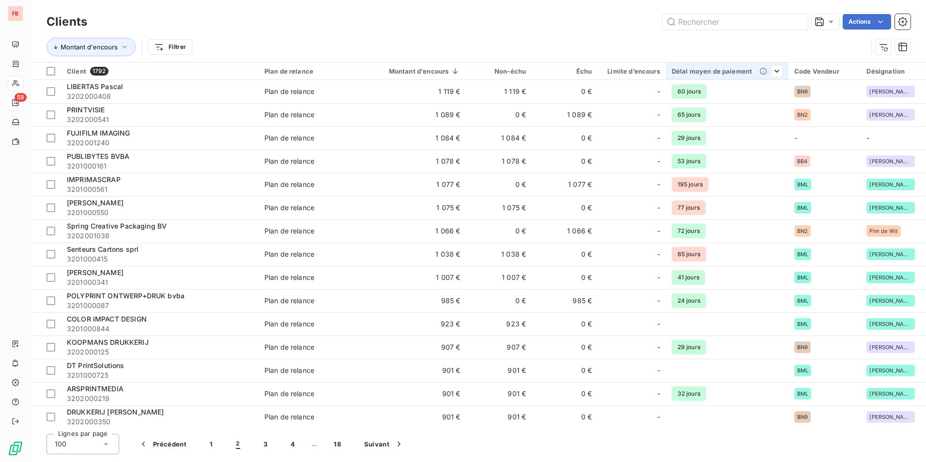
click at [711, 75] on div "Délai moyen de paiement" at bounding box center [727, 71] width 111 height 8
click at [740, 115] on span "Trier par ordre décroissant" at bounding box center [727, 113] width 86 height 10
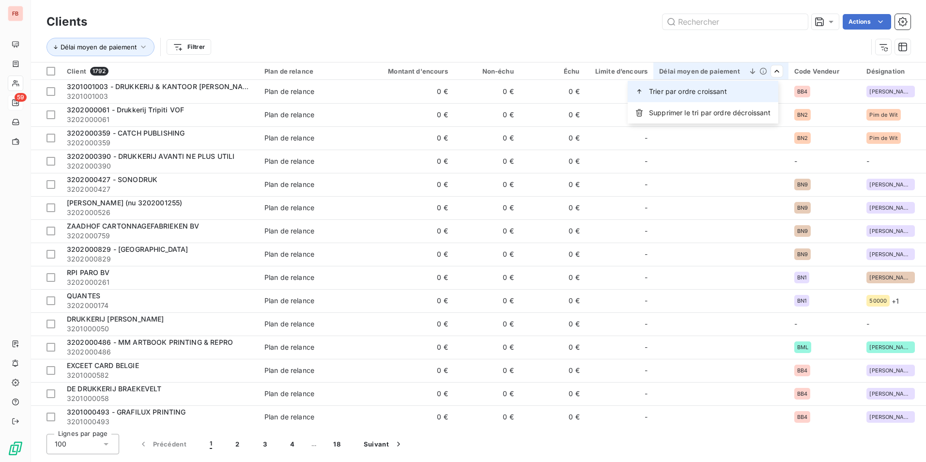
click at [719, 92] on span "Trier par ordre croissant" at bounding box center [688, 92] width 78 height 10
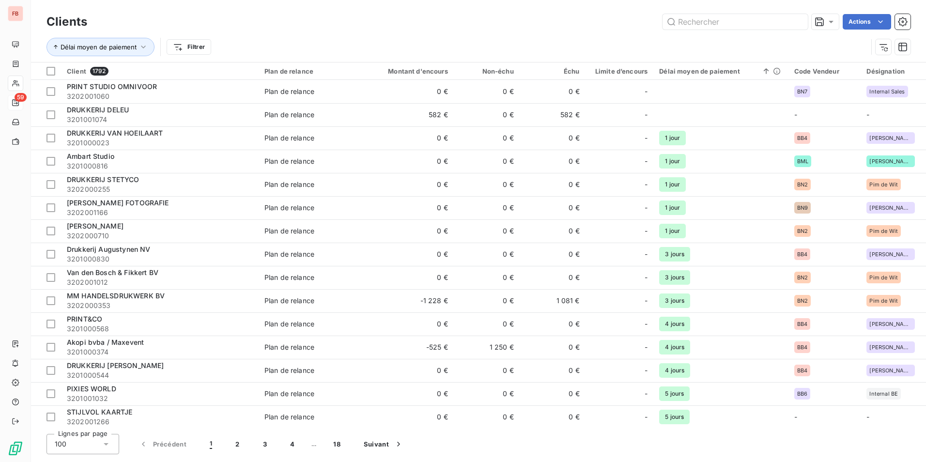
click at [110, 446] on icon at bounding box center [106, 444] width 10 height 10
click at [238, 47] on div "Délai moyen de paiement Filtrer" at bounding box center [456, 47] width 821 height 18
